Goal: Transaction & Acquisition: Subscribe to service/newsletter

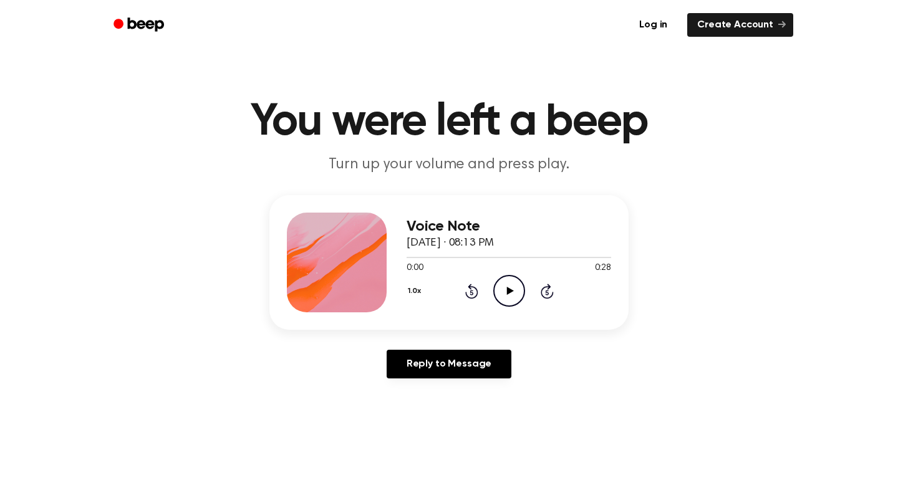
click at [515, 292] on icon "Play Audio" at bounding box center [509, 291] width 32 height 32
click at [506, 283] on icon "Play Audio" at bounding box center [509, 291] width 32 height 32
click at [515, 285] on icon "Play Audio" at bounding box center [509, 291] width 32 height 32
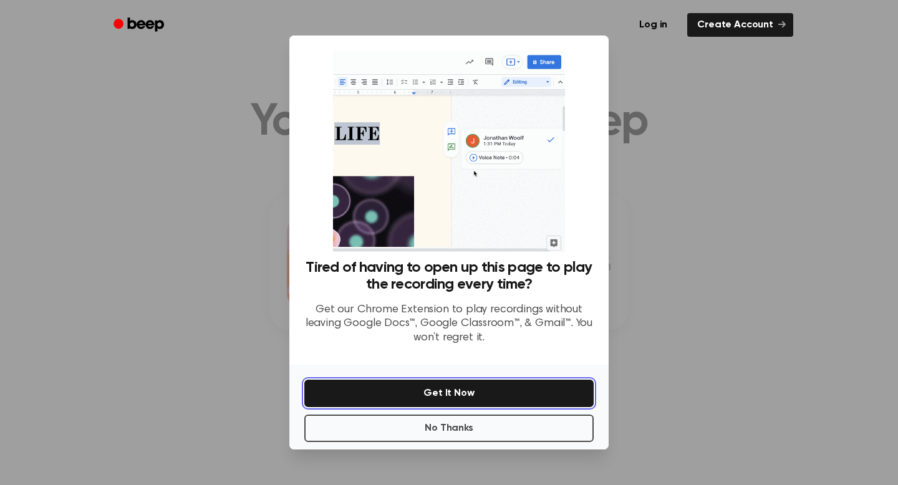
click at [464, 392] on button "Get It Now" at bounding box center [448, 393] width 289 height 27
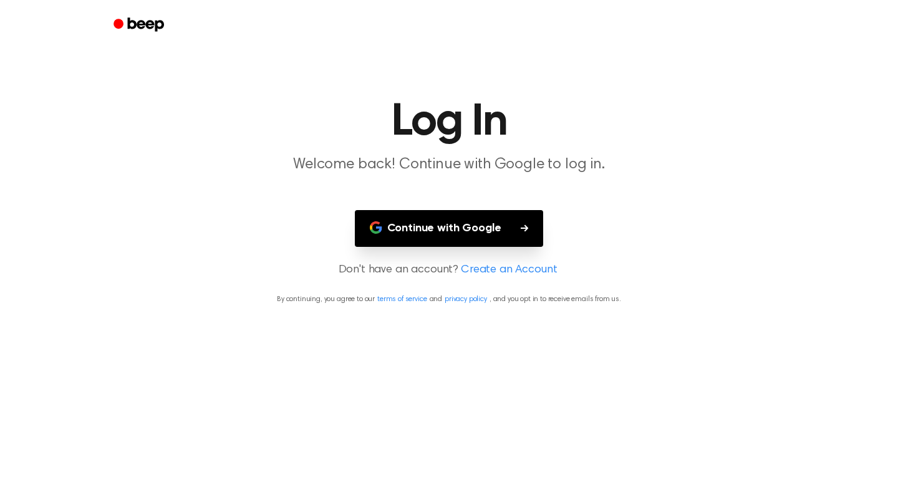
click at [458, 219] on button "Continue with Google" at bounding box center [449, 228] width 189 height 37
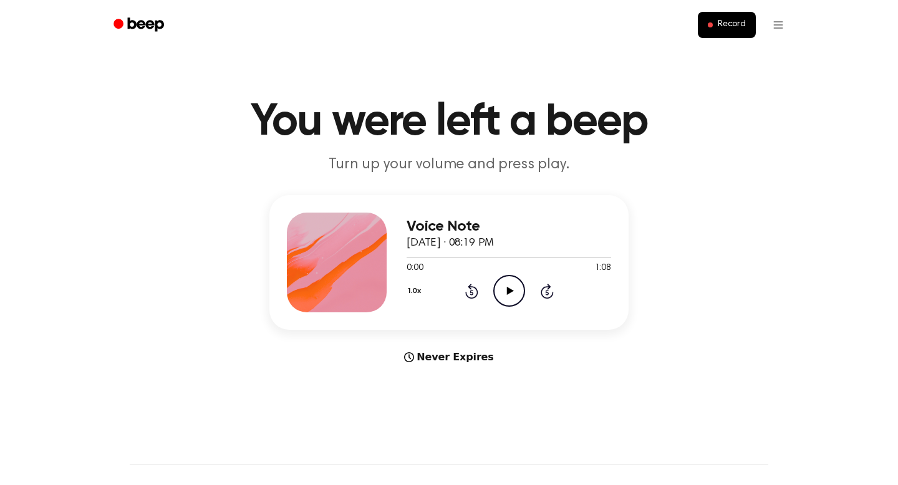
click at [503, 290] on icon "Play Audio" at bounding box center [509, 291] width 32 height 32
click at [507, 297] on icon "Play Audio" at bounding box center [509, 291] width 32 height 32
